Goal: Information Seeking & Learning: Learn about a topic

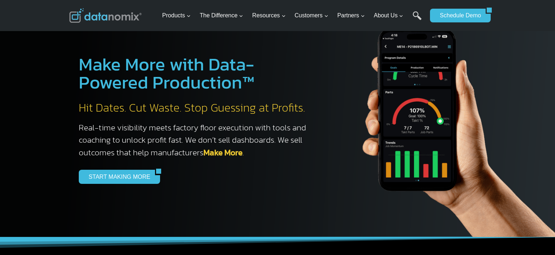
scroll to position [13, 0]
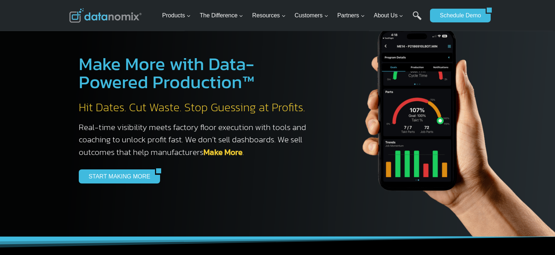
click at [317, 180] on div "Make More with Data-Powered Production™ Hit Dates. Cut Waste. Stop Guessing at …" at bounding box center [278, 111] width 434 height 249
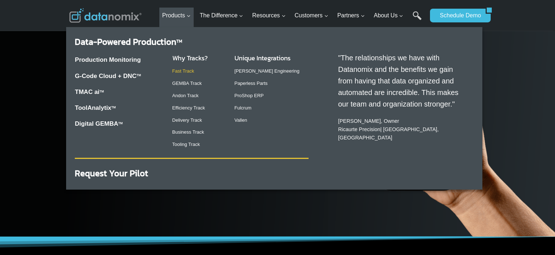
click at [190, 70] on link "Fast Track" at bounding box center [183, 70] width 22 height 5
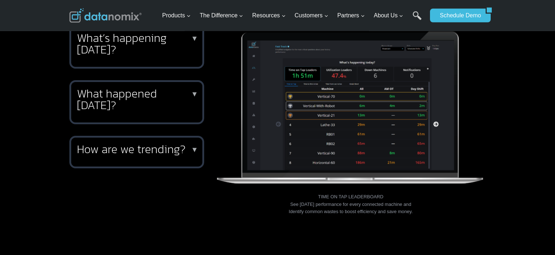
scroll to position [270, 0]
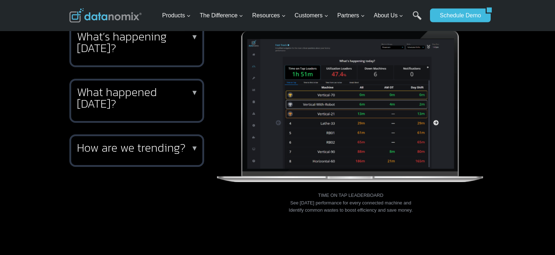
click at [371, 158] on img at bounding box center [351, 102] width 270 height 159
click at [358, 191] on figcaption "TIME ON TAP LEADERBOARD See [DATE] performance for every connected machine and …" at bounding box center [351, 200] width 270 height 30
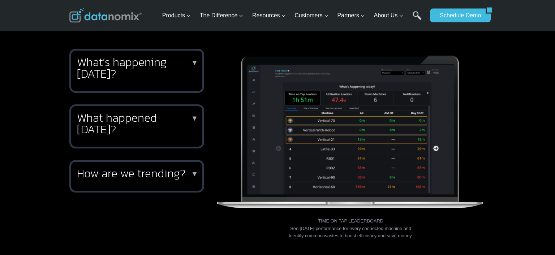
scroll to position [244, 0]
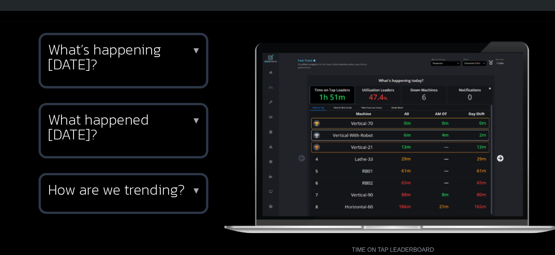
click at [179, 65] on h2 "What’s happening [DATE]?" at bounding box center [135, 67] width 117 height 23
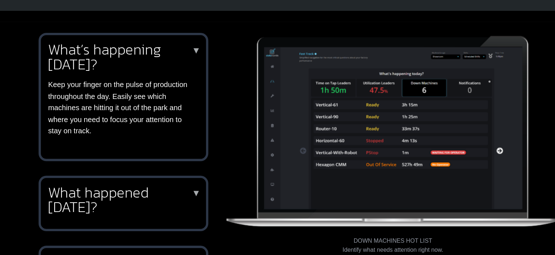
click at [159, 182] on h2 "What happened [DATE]?" at bounding box center [135, 181] width 117 height 23
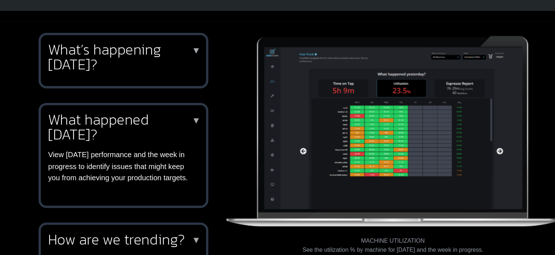
click at [169, 73] on div "What’s happening [DATE]? ▼ Keep your finger on the pulse of production througho…" at bounding box center [136, 71] width 135 height 44
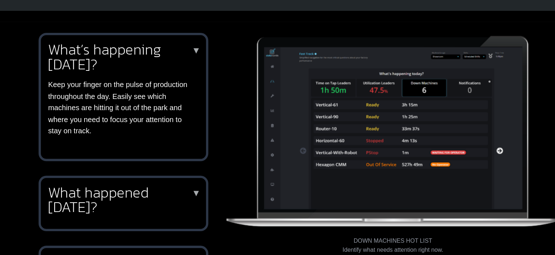
click at [177, 170] on h2 "What happened [DATE]?" at bounding box center [135, 181] width 117 height 23
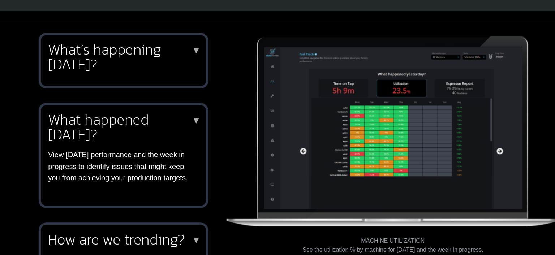
scroll to position [248, 0]
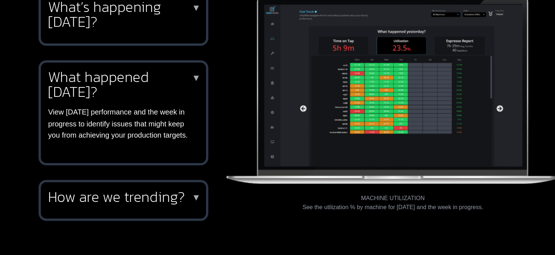
click at [179, 203] on h2 "How are we trending?" at bounding box center [135, 209] width 117 height 12
